Goal: Task Accomplishment & Management: Use online tool/utility

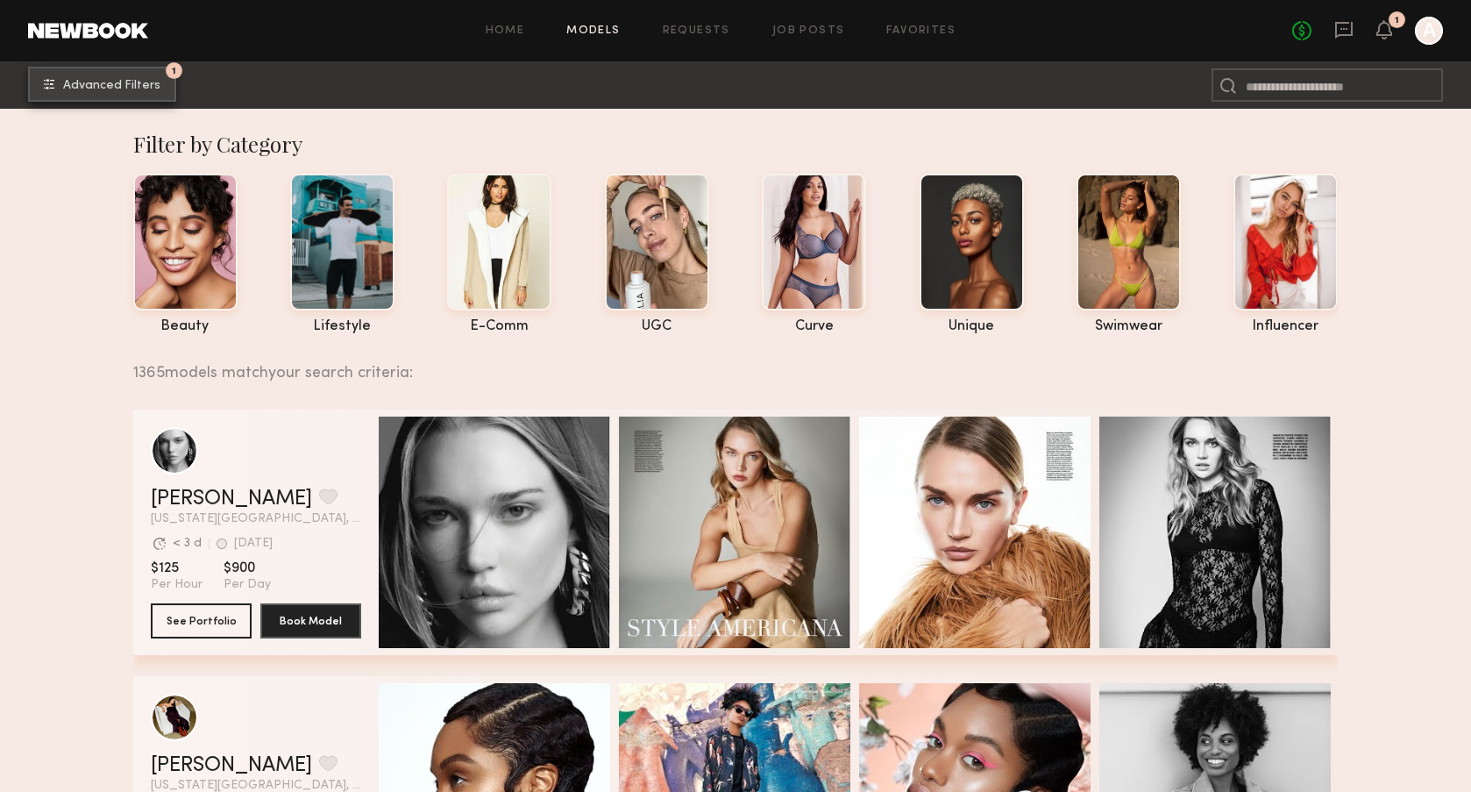
click at [156, 89] on span "Advanced Filters" at bounding box center [111, 86] width 97 height 12
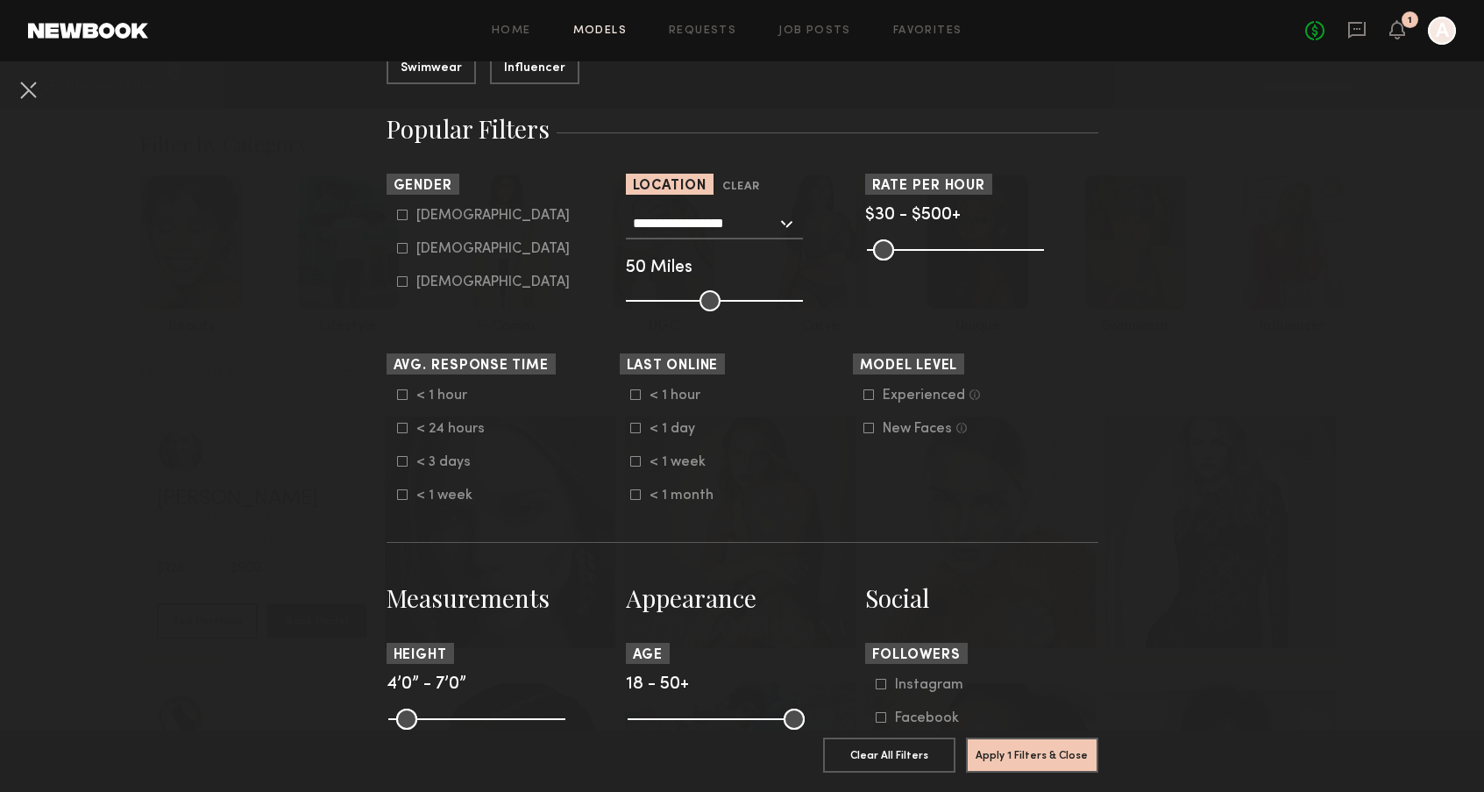
scroll to position [88, 0]
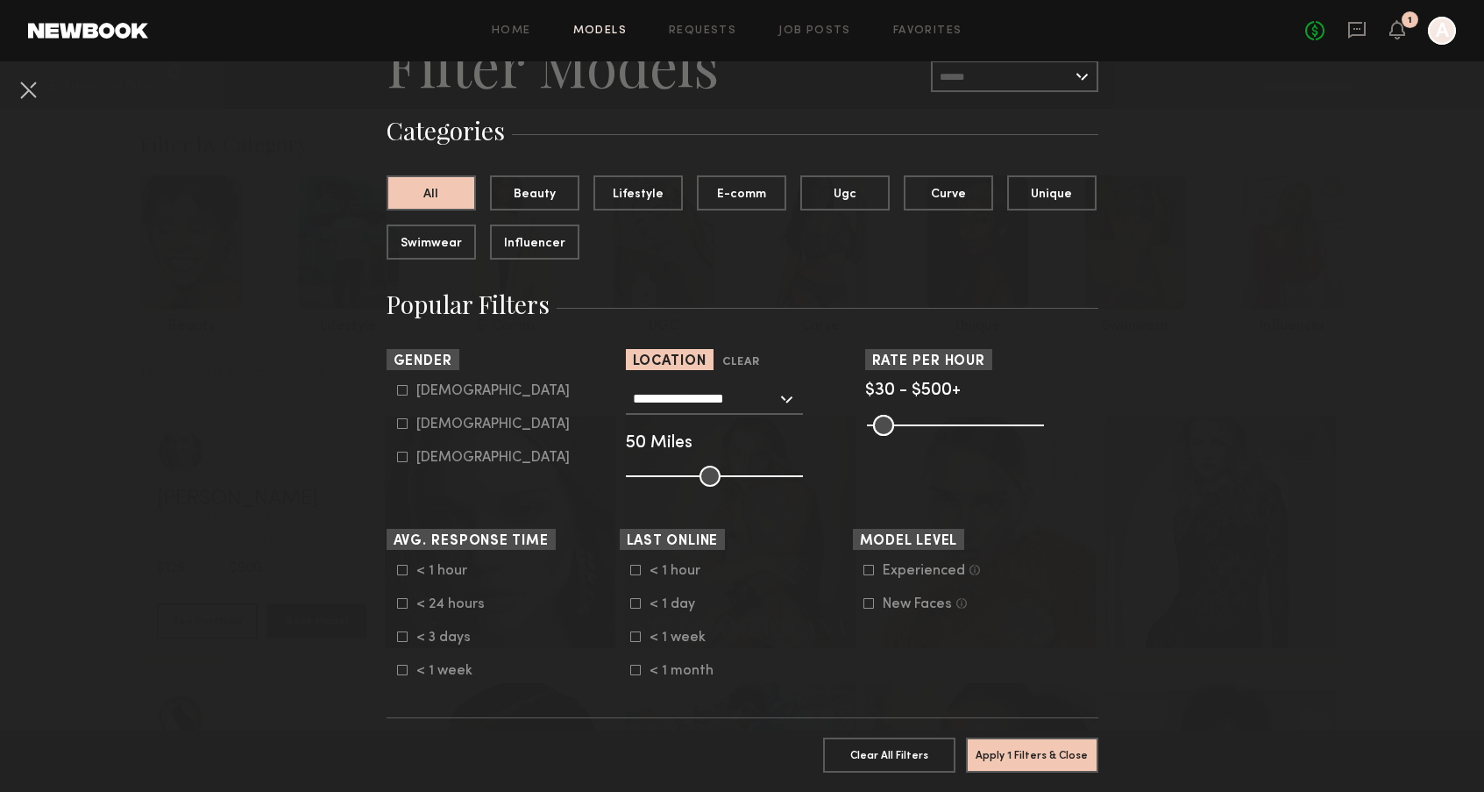
click at [397, 423] on icon at bounding box center [402, 423] width 11 height 11
type input "**"
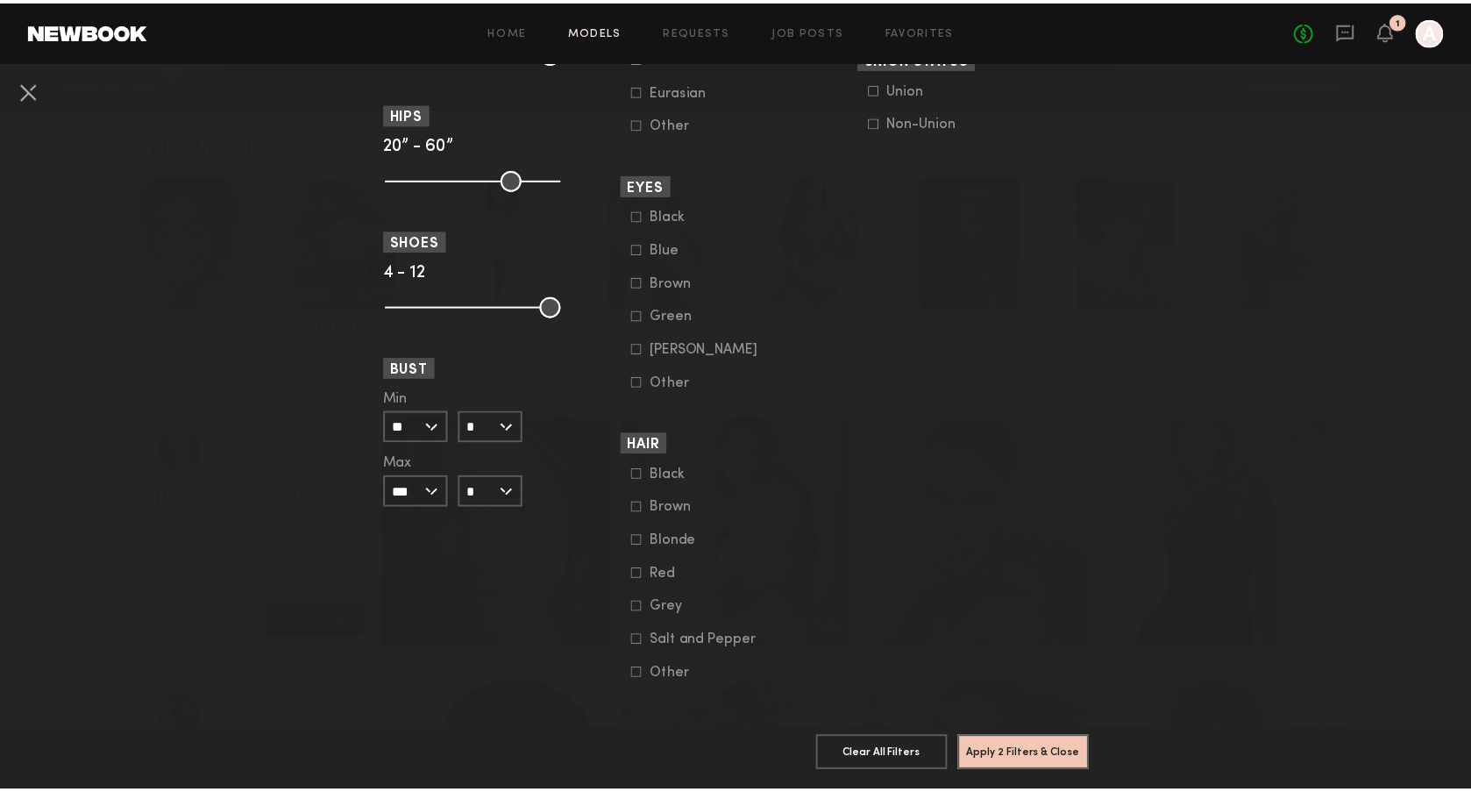
scroll to position [1205, 0]
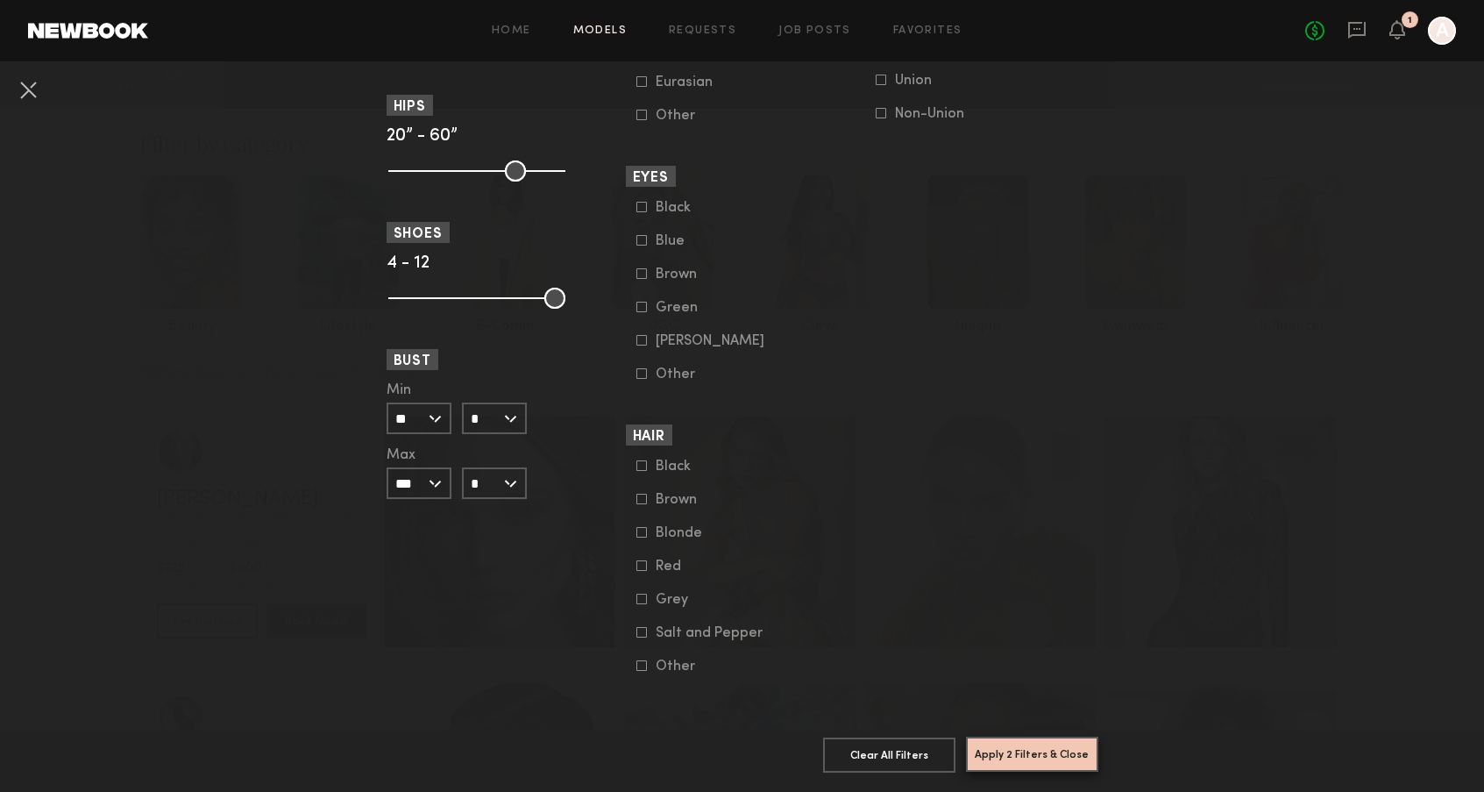
click at [1012, 746] on button "Apply 2 Filters & Close" at bounding box center [1032, 753] width 132 height 35
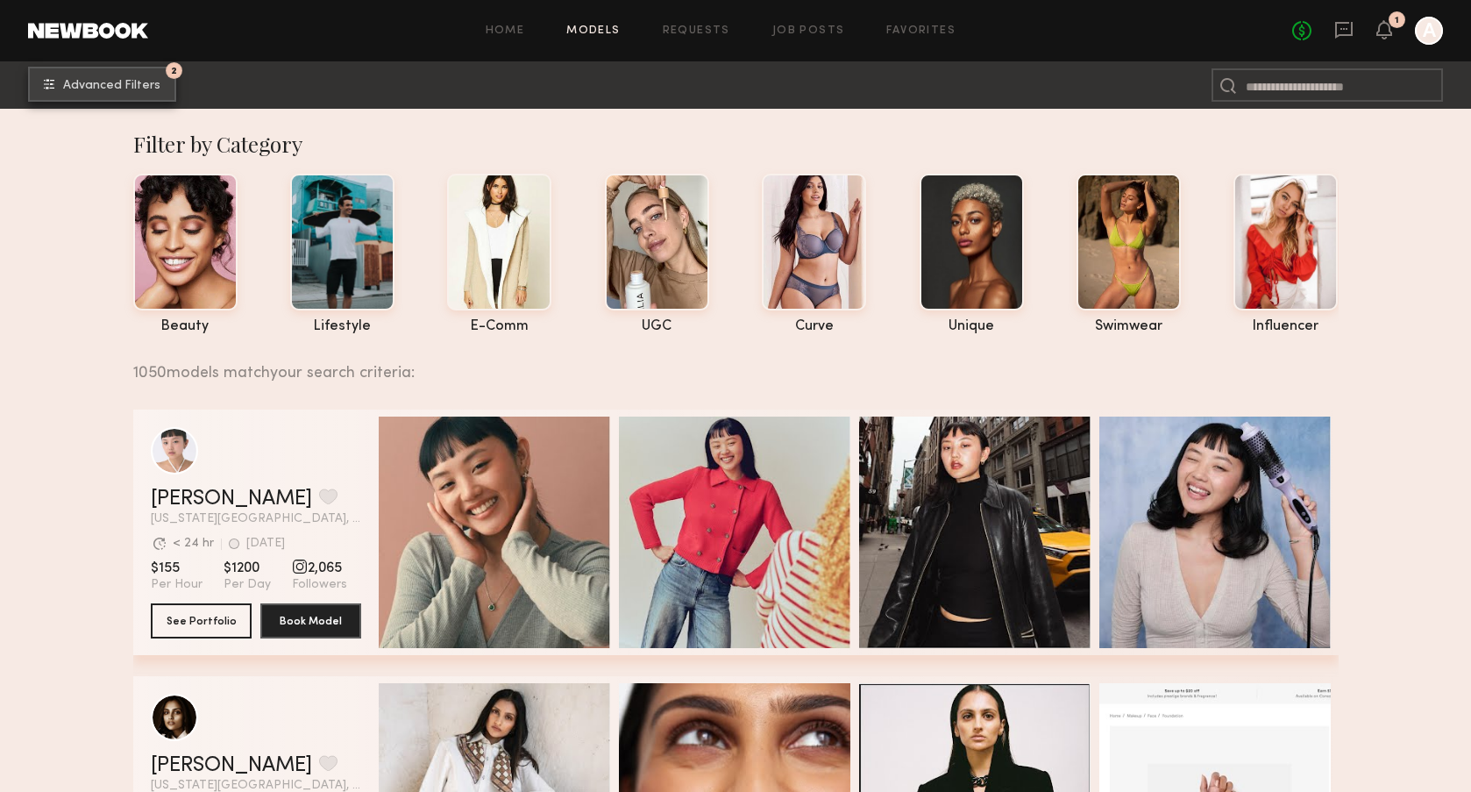
click at [124, 83] on span "Advanced Filters" at bounding box center [111, 86] width 97 height 12
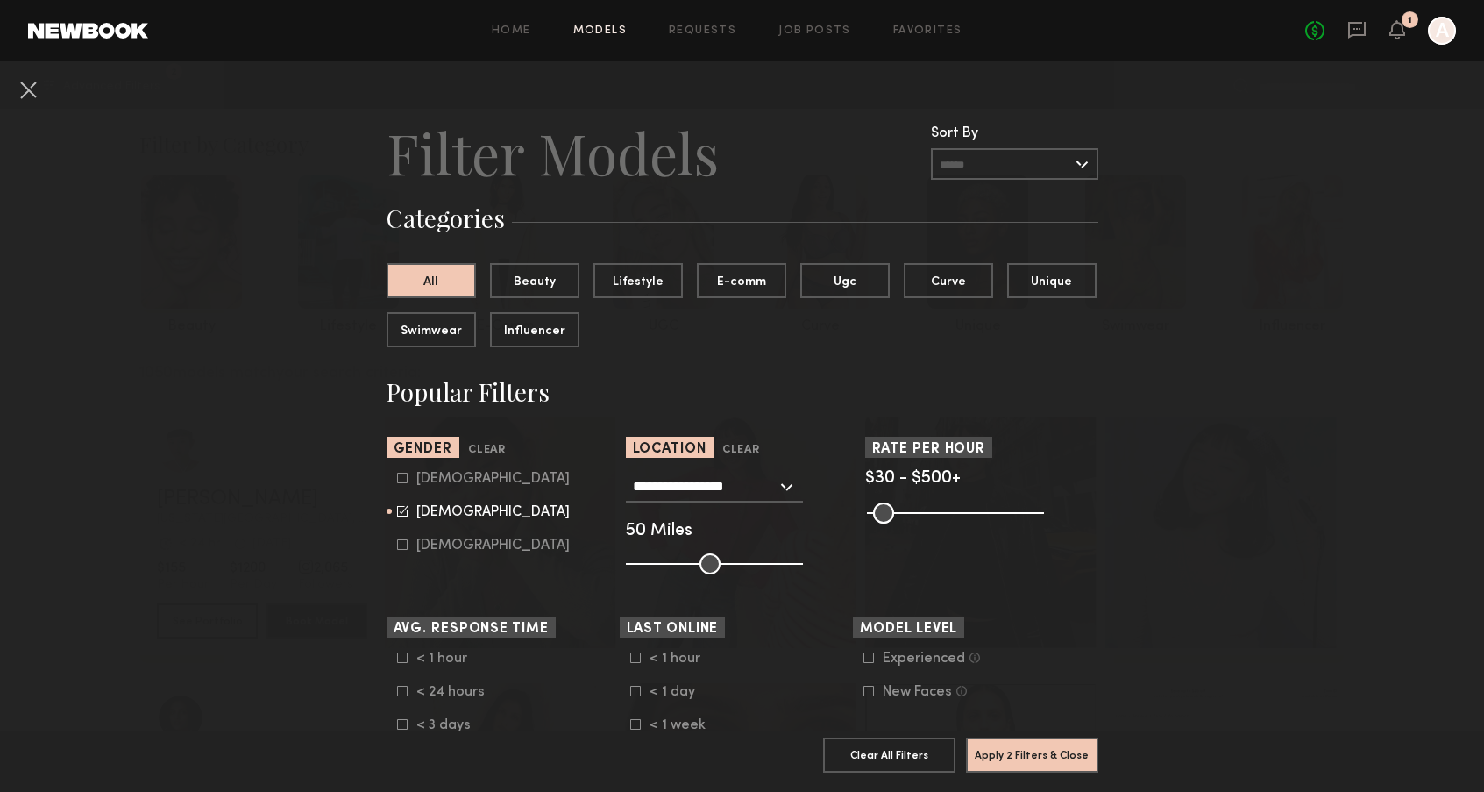
click at [34, 95] on button at bounding box center [28, 89] width 28 height 28
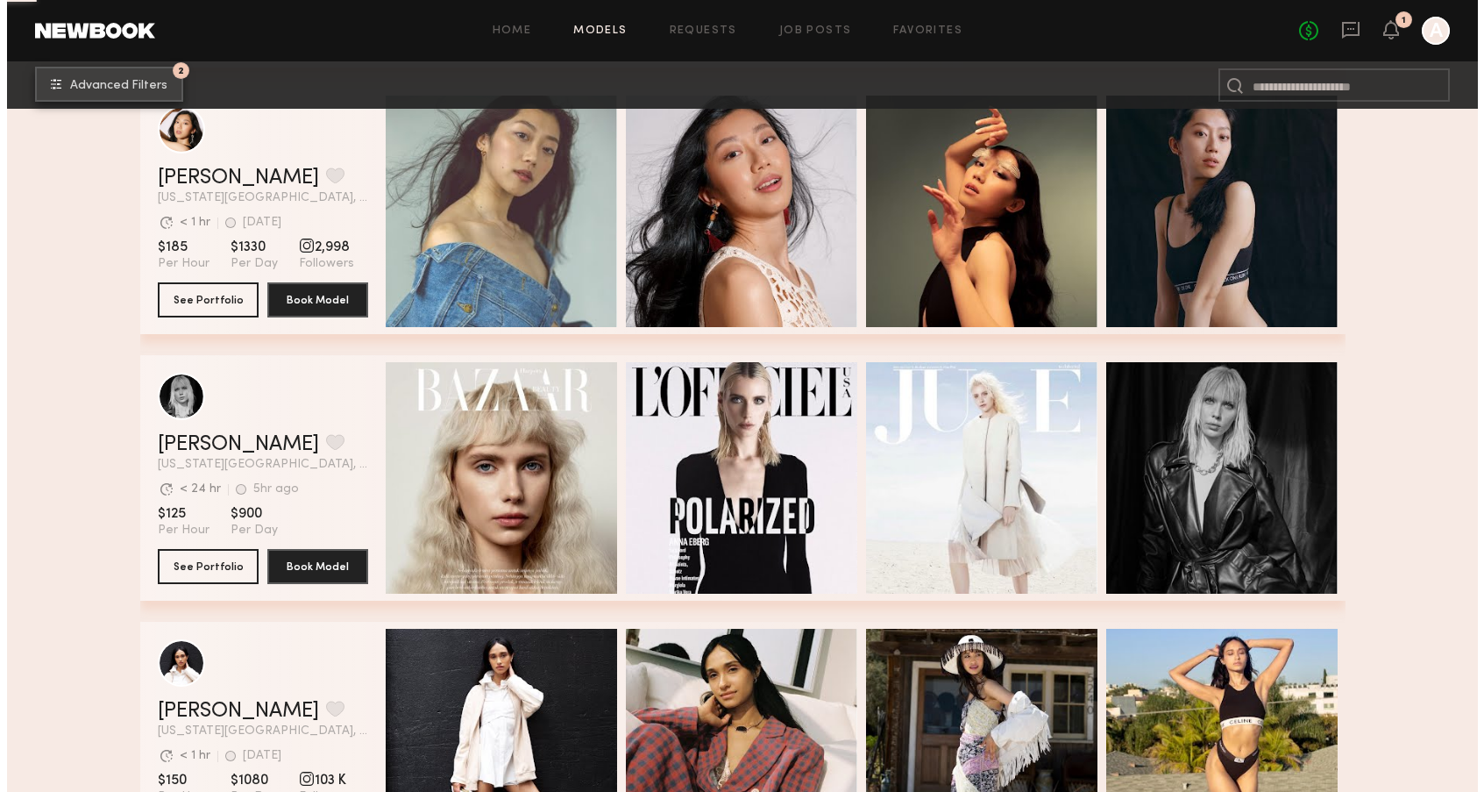
scroll to position [2192, 0]
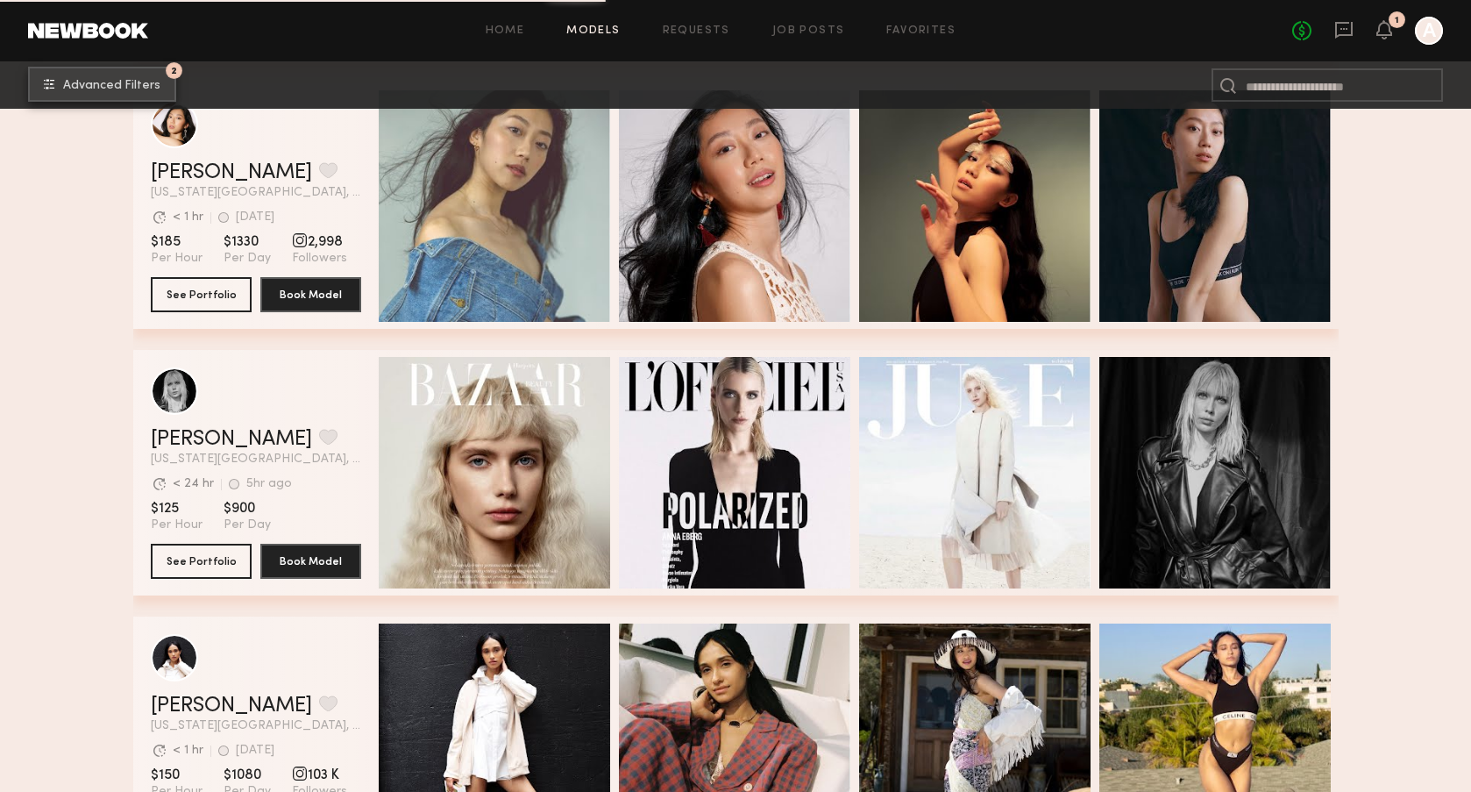
click at [126, 84] on span "Advanced Filters" at bounding box center [111, 86] width 97 height 12
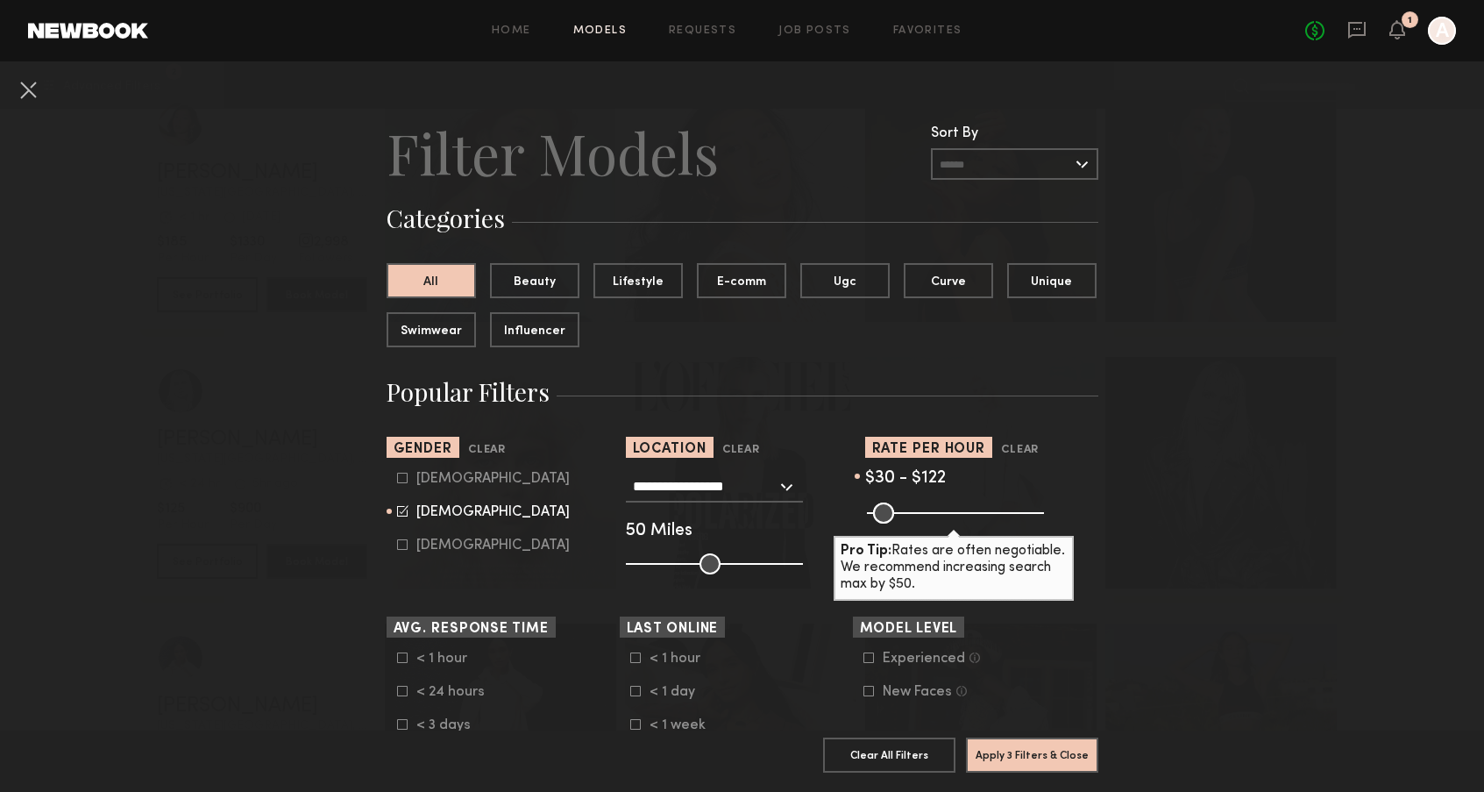
drag, startPoint x: 1030, startPoint y: 508, endPoint x: 901, endPoint y: 515, distance: 129.0
click at [901, 515] on input "range" at bounding box center [955, 512] width 177 height 21
click at [902, 519] on input "range" at bounding box center [955, 512] width 177 height 21
type input "***"
click at [905, 517] on input "range" at bounding box center [955, 512] width 177 height 21
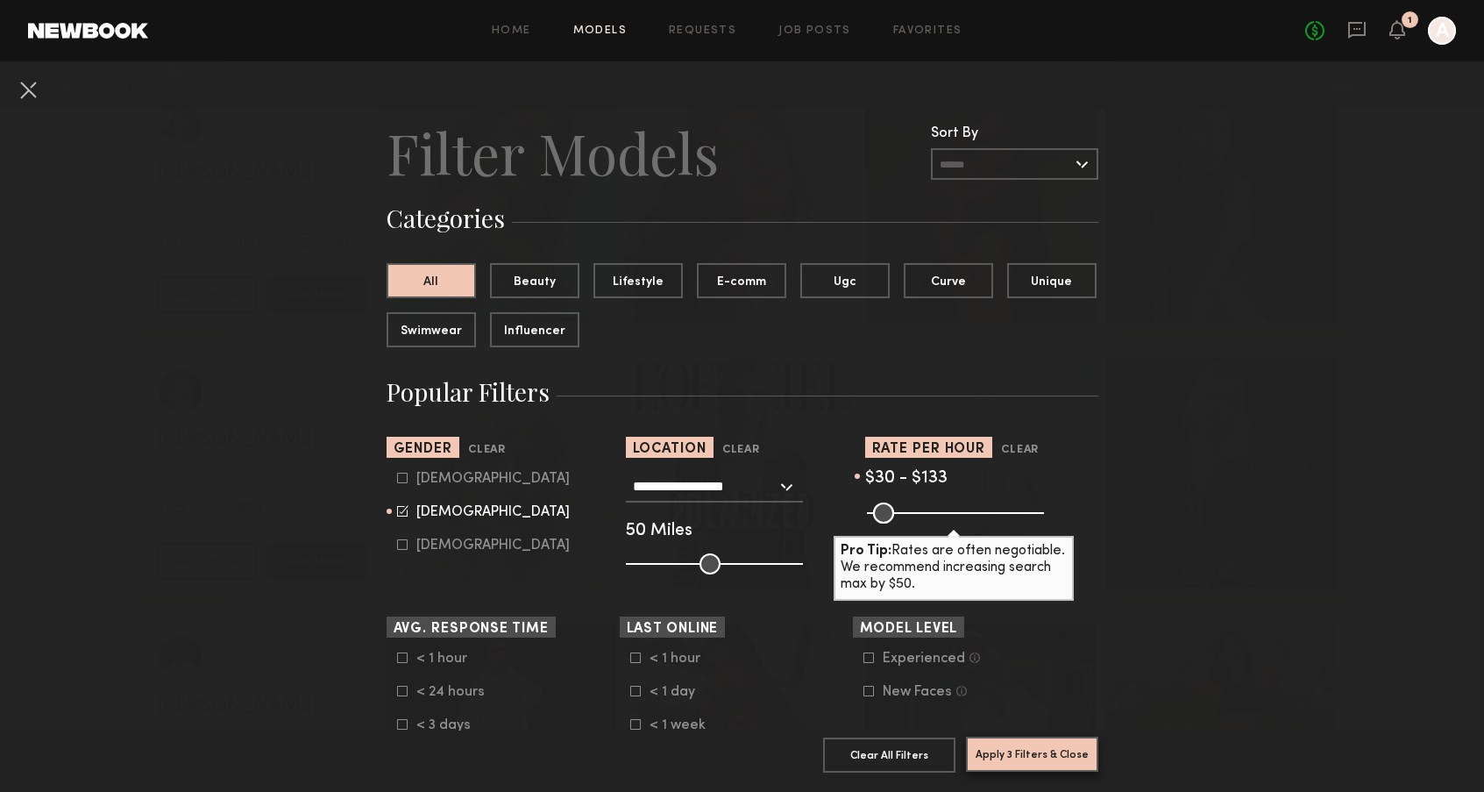
click at [1017, 736] on button "Apply 3 Filters & Close" at bounding box center [1032, 753] width 132 height 35
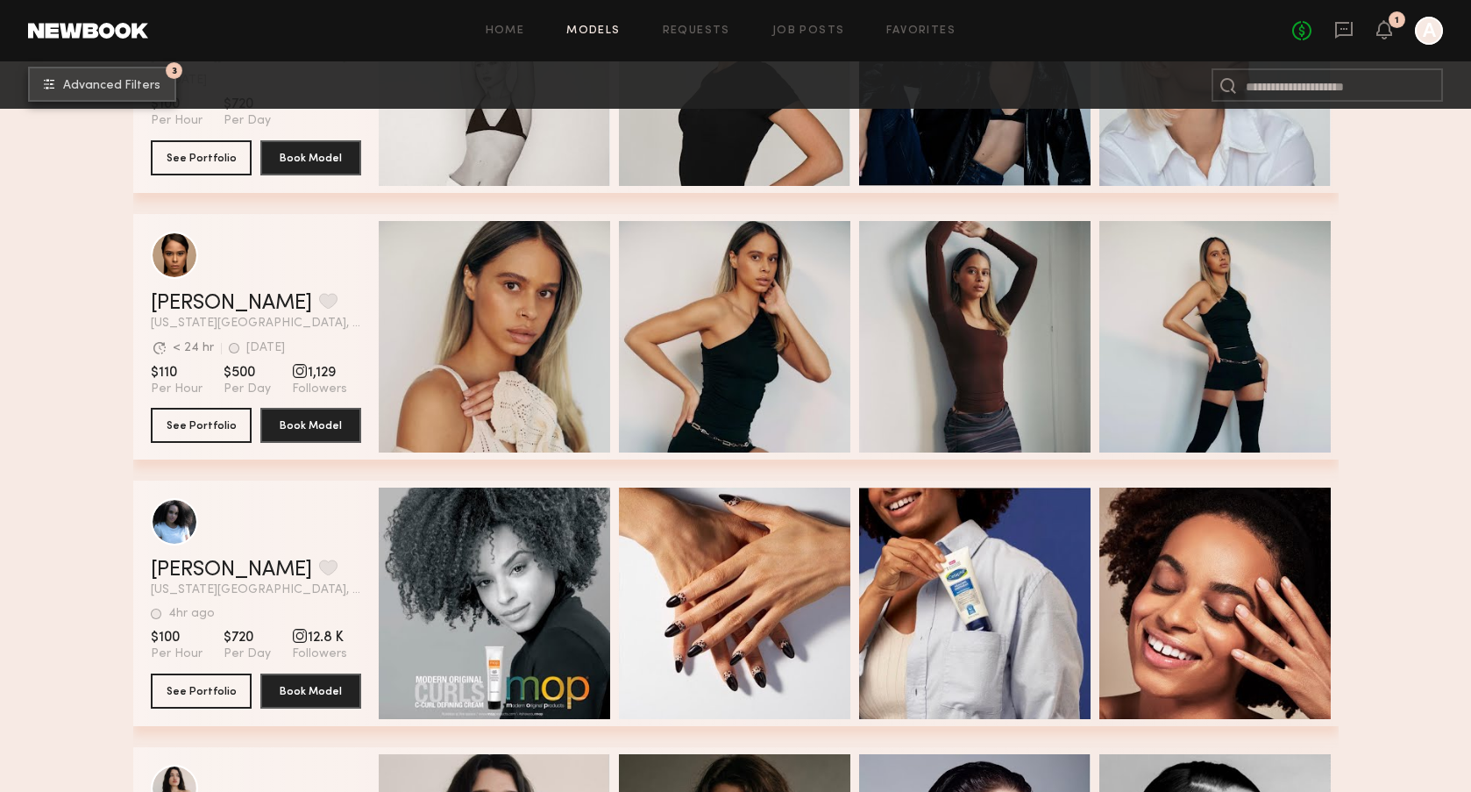
scroll to position [6679, 0]
